Goal: Task Accomplishment & Management: Use online tool/utility

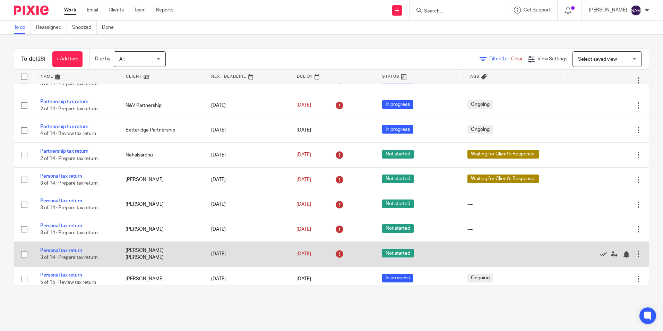
scroll to position [529, 0]
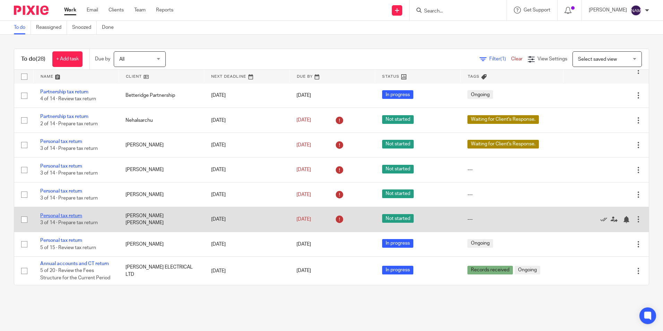
click at [73, 216] on link "Personal tax return" at bounding box center [61, 215] width 42 height 5
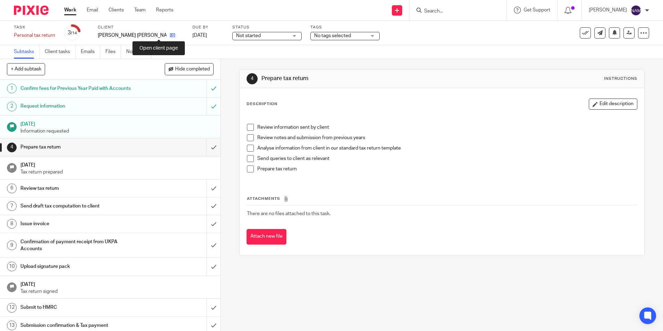
click at [170, 37] on icon at bounding box center [172, 35] width 5 height 5
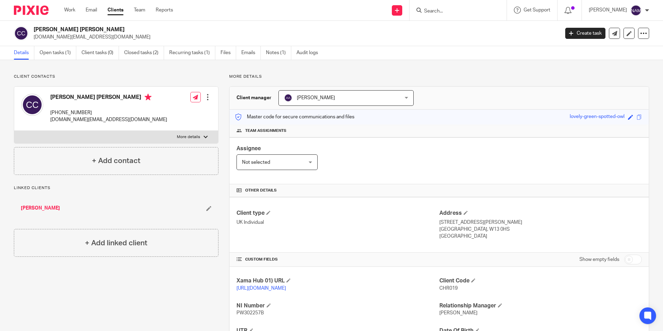
drag, startPoint x: 50, startPoint y: 95, endPoint x: 123, endPoint y: 96, distance: 73.5
click at [123, 96] on div "[PERSON_NAME] [PERSON_NAME] [PHONE_NUMBER] [DOMAIN_NAME][EMAIL_ADDRESS][DOMAIN_…" at bounding box center [94, 108] width 146 height 37
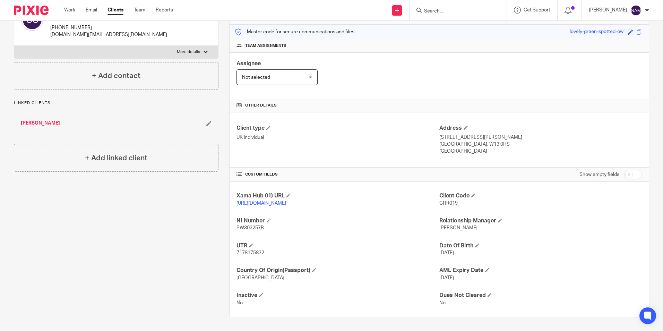
scroll to position [92, 0]
click at [250, 252] on span "7178175832" at bounding box center [250, 252] width 28 height 5
copy span "7178175832"
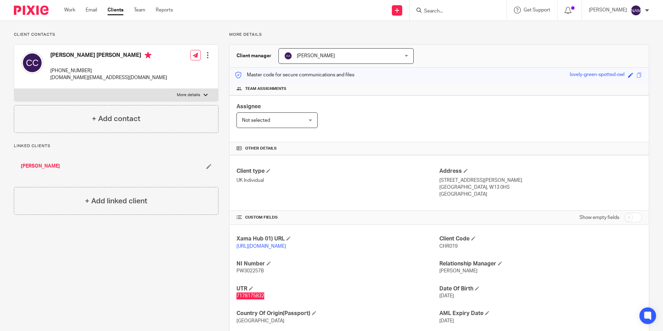
scroll to position [0, 0]
